Goal: Task Accomplishment & Management: Use online tool/utility

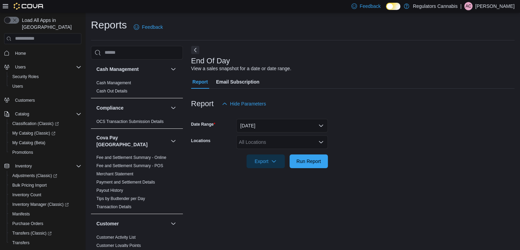
scroll to position [2, 0]
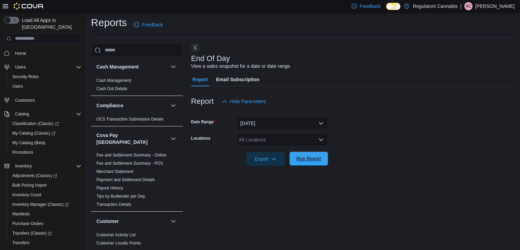
click at [321, 162] on span "Run Report" at bounding box center [309, 158] width 30 height 14
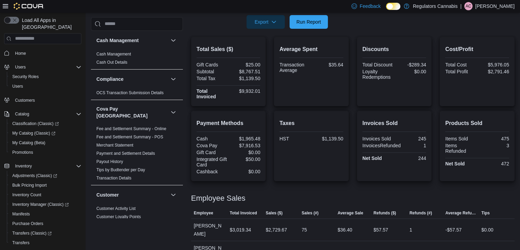
scroll to position [250, 0]
